Goal: Complete application form: Complete application form

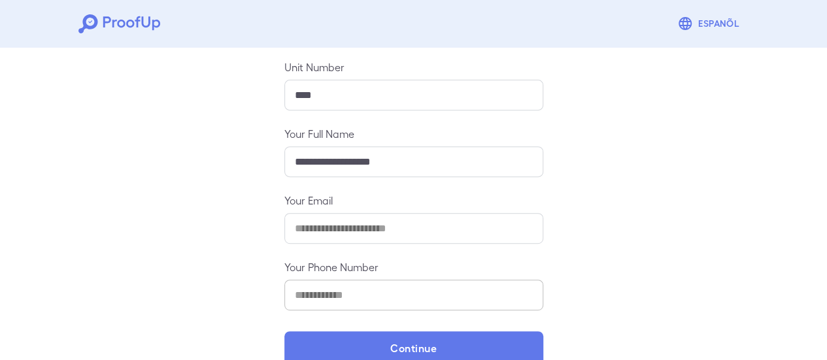
scroll to position [231, 0]
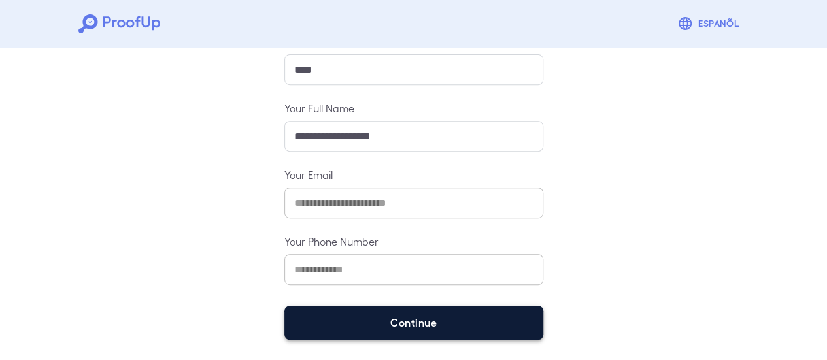
click at [376, 321] on button "Continue" at bounding box center [413, 323] width 259 height 34
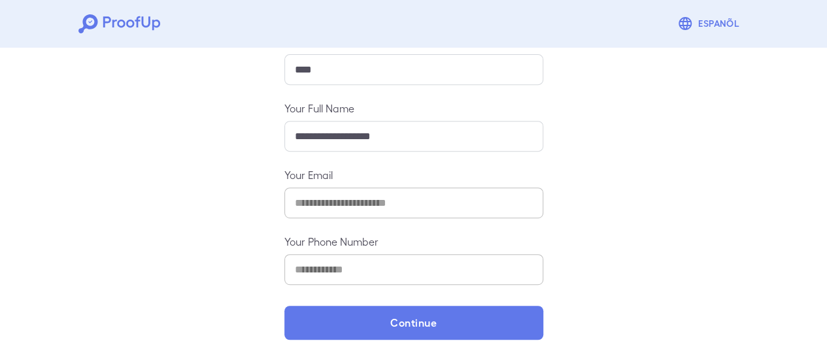
scroll to position [213, 0]
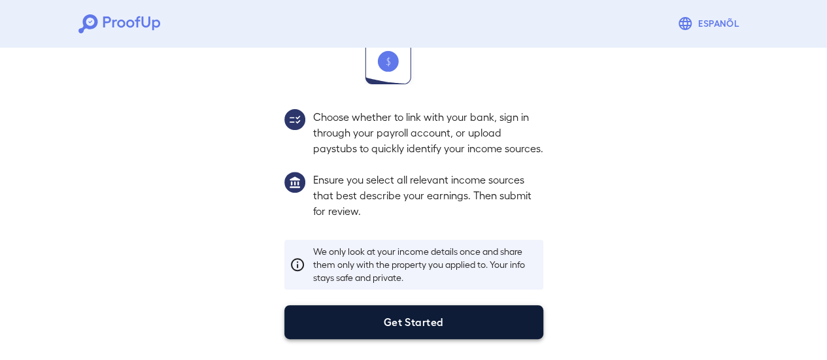
click at [427, 322] on button "Get Started" at bounding box center [413, 322] width 259 height 34
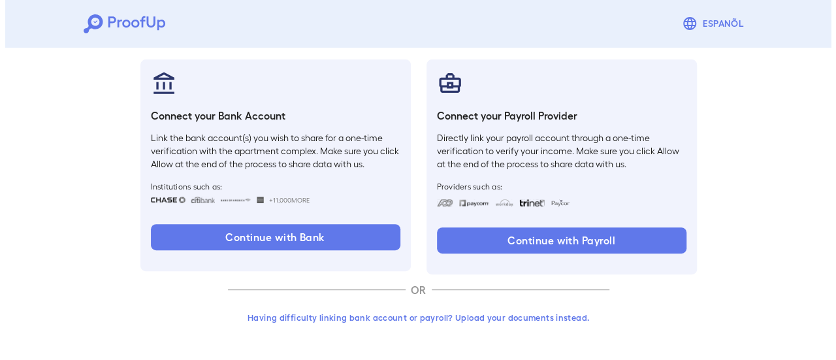
scroll to position [139, 0]
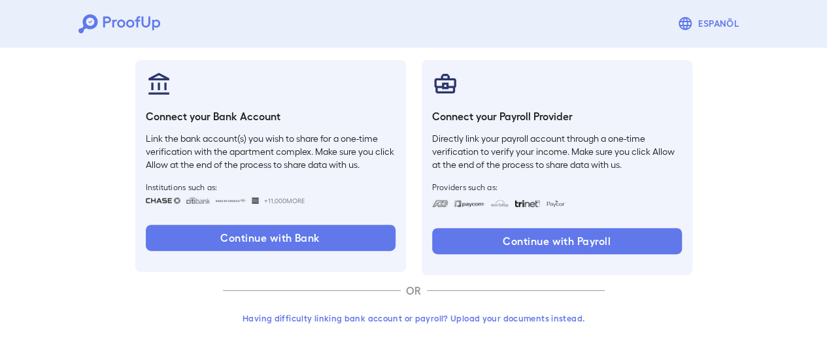
click at [501, 322] on button "Having difficulty linking bank account or payroll? Upload your documents instea…" at bounding box center [414, 318] width 382 height 24
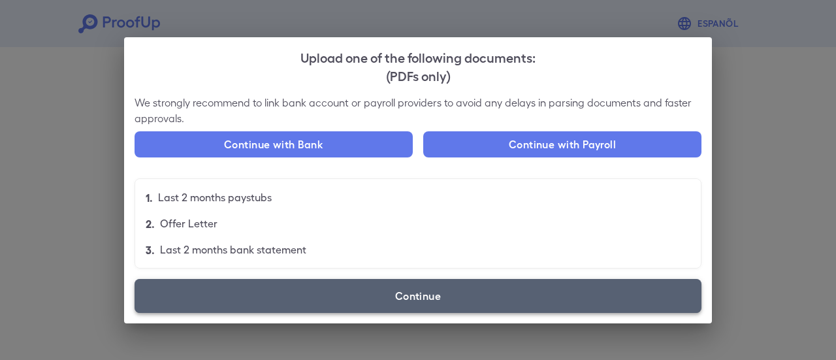
click at [434, 291] on label "Continue" at bounding box center [418, 296] width 567 height 34
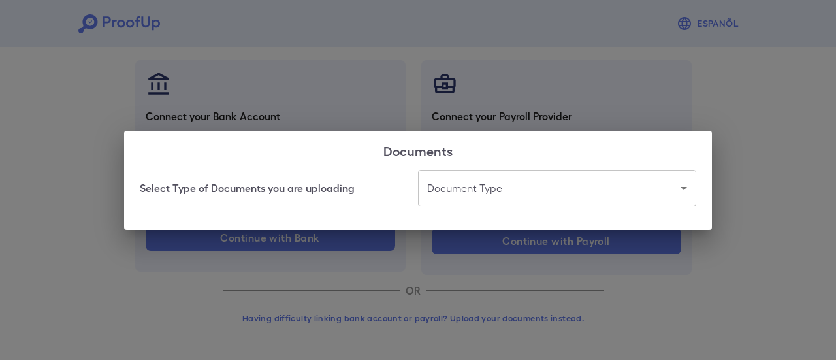
click at [484, 189] on body "Espanõl Go back How Would You Like to Verify Your Income? There are multiple wa…" at bounding box center [418, 110] width 836 height 499
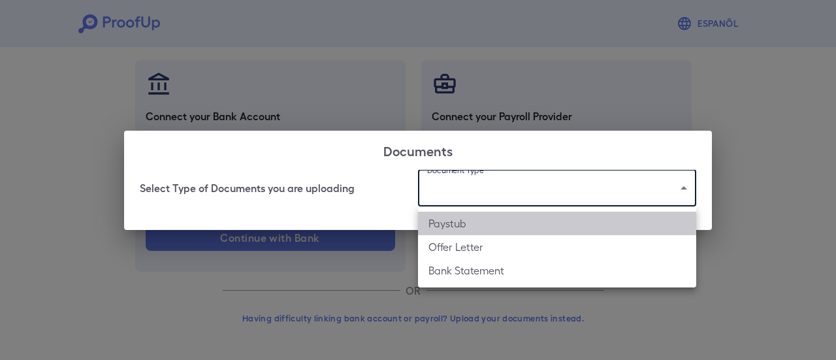
drag, startPoint x: 464, startPoint y: 224, endPoint x: 475, endPoint y: 246, distance: 24.8
click at [464, 223] on li "Paystub" at bounding box center [557, 224] width 278 height 24
type input "*******"
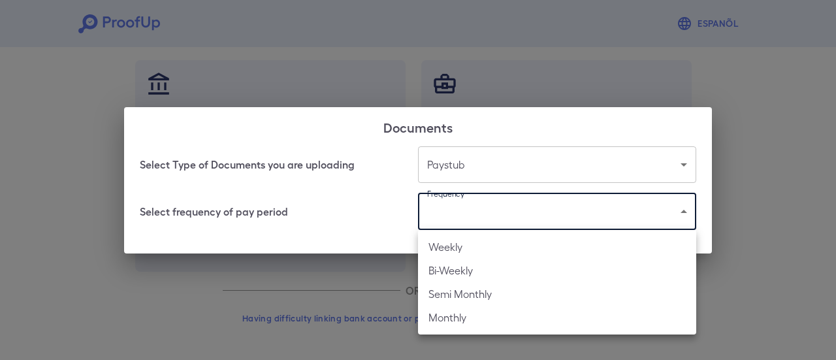
click at [489, 218] on body "Espanõl Go back How Would You Like to Verify Your Income? There are multiple wa…" at bounding box center [418, 110] width 836 height 499
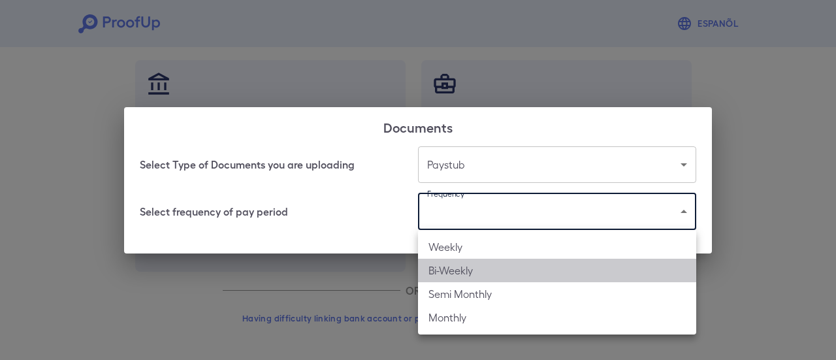
click at [489, 265] on li "Bi-Weekly" at bounding box center [557, 271] width 278 height 24
type input "*********"
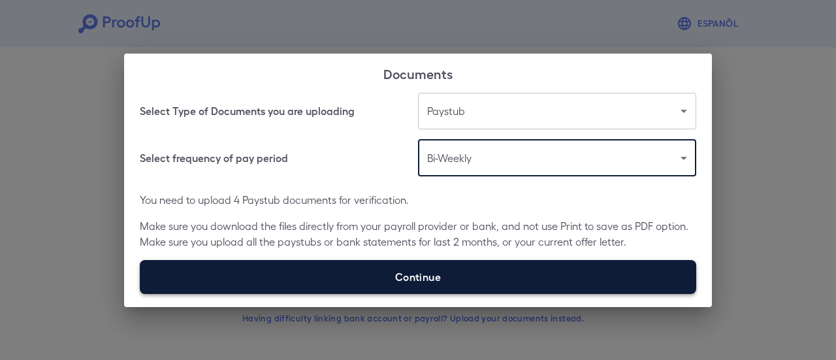
click at [439, 275] on label "Continue" at bounding box center [418, 277] width 557 height 34
click at [140, 293] on input "Continue" at bounding box center [140, 293] width 1 height 1
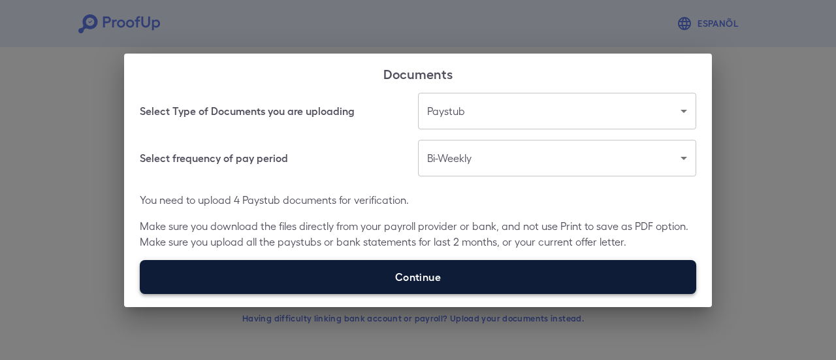
click at [418, 274] on label "Continue" at bounding box center [418, 277] width 557 height 34
click at [140, 293] on input "Continue" at bounding box center [140, 293] width 1 height 1
type input "**********"
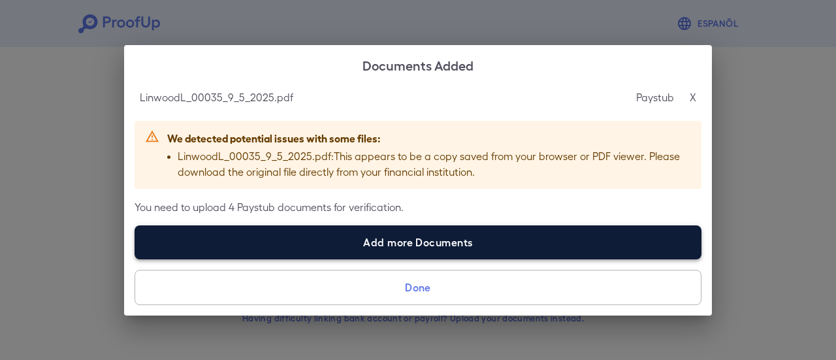
click at [304, 245] on label "Add more Documents" at bounding box center [418, 242] width 567 height 34
click at [135, 259] on input "Add more Documents" at bounding box center [135, 259] width 1 height 1
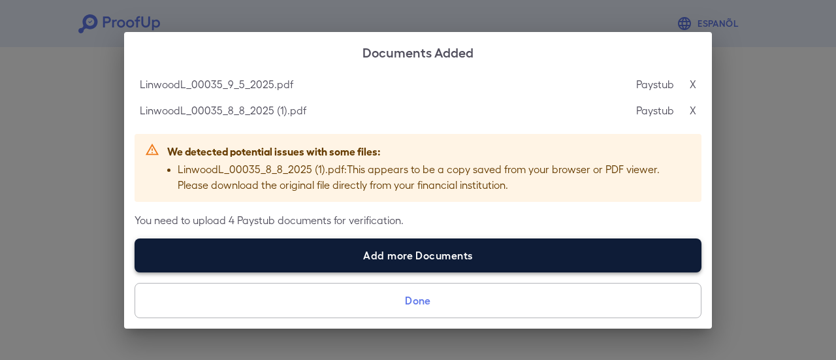
click at [297, 251] on label "Add more Documents" at bounding box center [418, 256] width 567 height 34
click at [135, 272] on input "Add more Documents" at bounding box center [135, 272] width 1 height 1
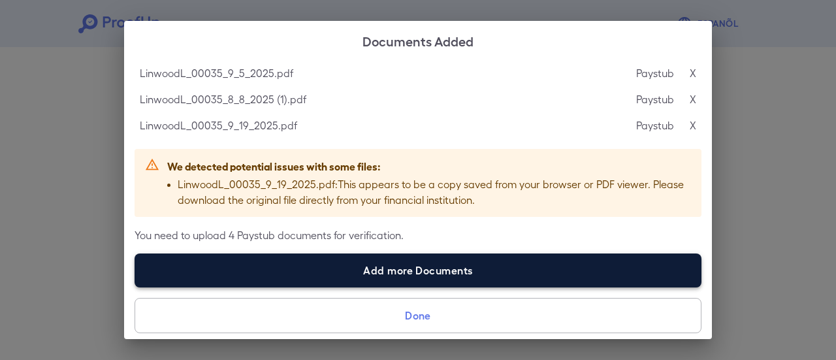
click at [274, 263] on label "Add more Documents" at bounding box center [418, 271] width 567 height 34
click at [135, 287] on input "Add more Documents" at bounding box center [135, 287] width 1 height 1
type input "**********"
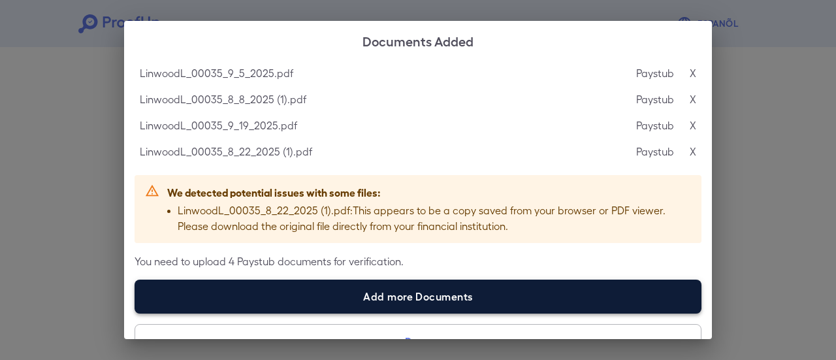
scroll to position [30, 0]
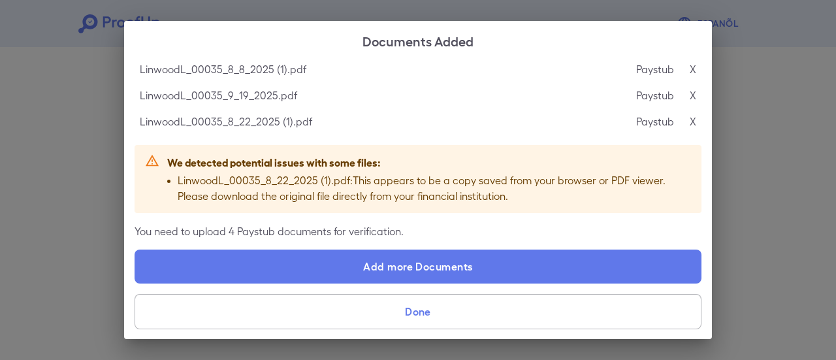
click at [447, 303] on button "Done" at bounding box center [418, 311] width 567 height 35
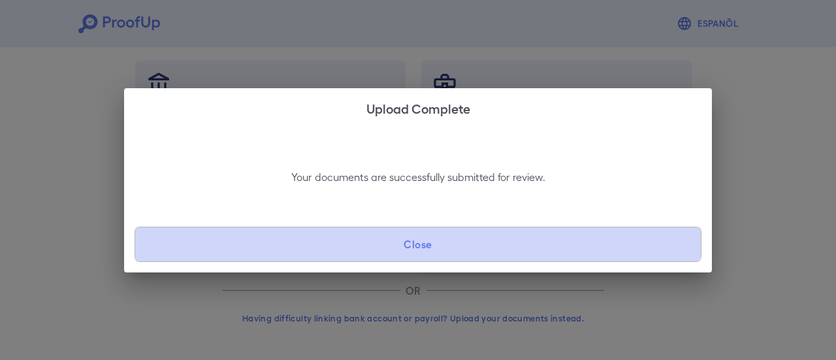
click at [504, 249] on button "Close" at bounding box center [418, 244] width 567 height 35
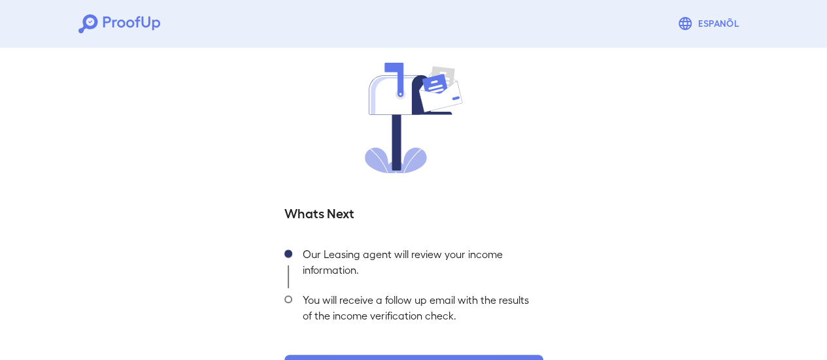
scroll to position [140, 0]
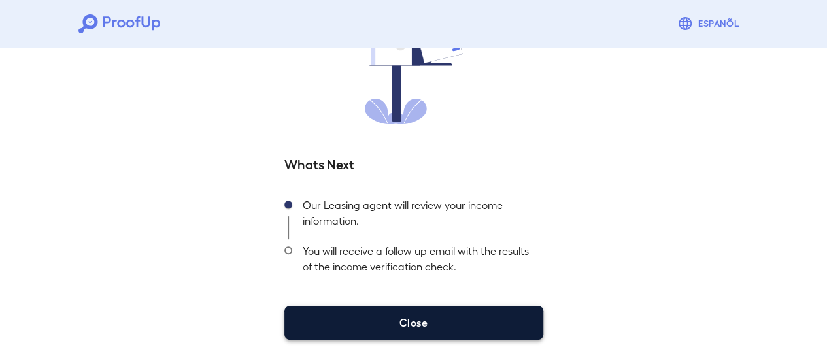
click at [460, 314] on button "Close" at bounding box center [413, 323] width 259 height 34
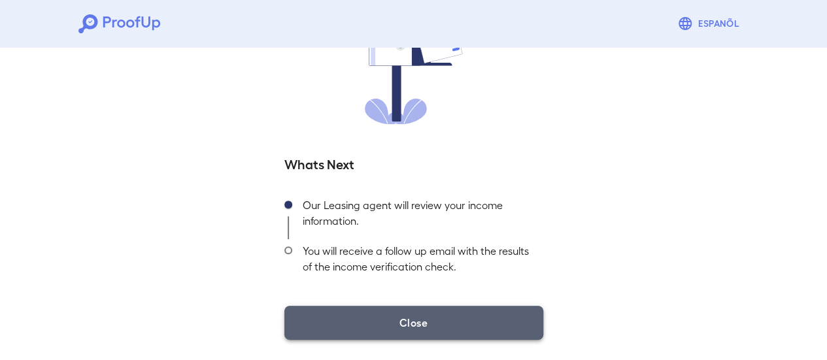
click at [474, 325] on button "Close" at bounding box center [413, 323] width 259 height 34
